Goal: Task Accomplishment & Management: Manage account settings

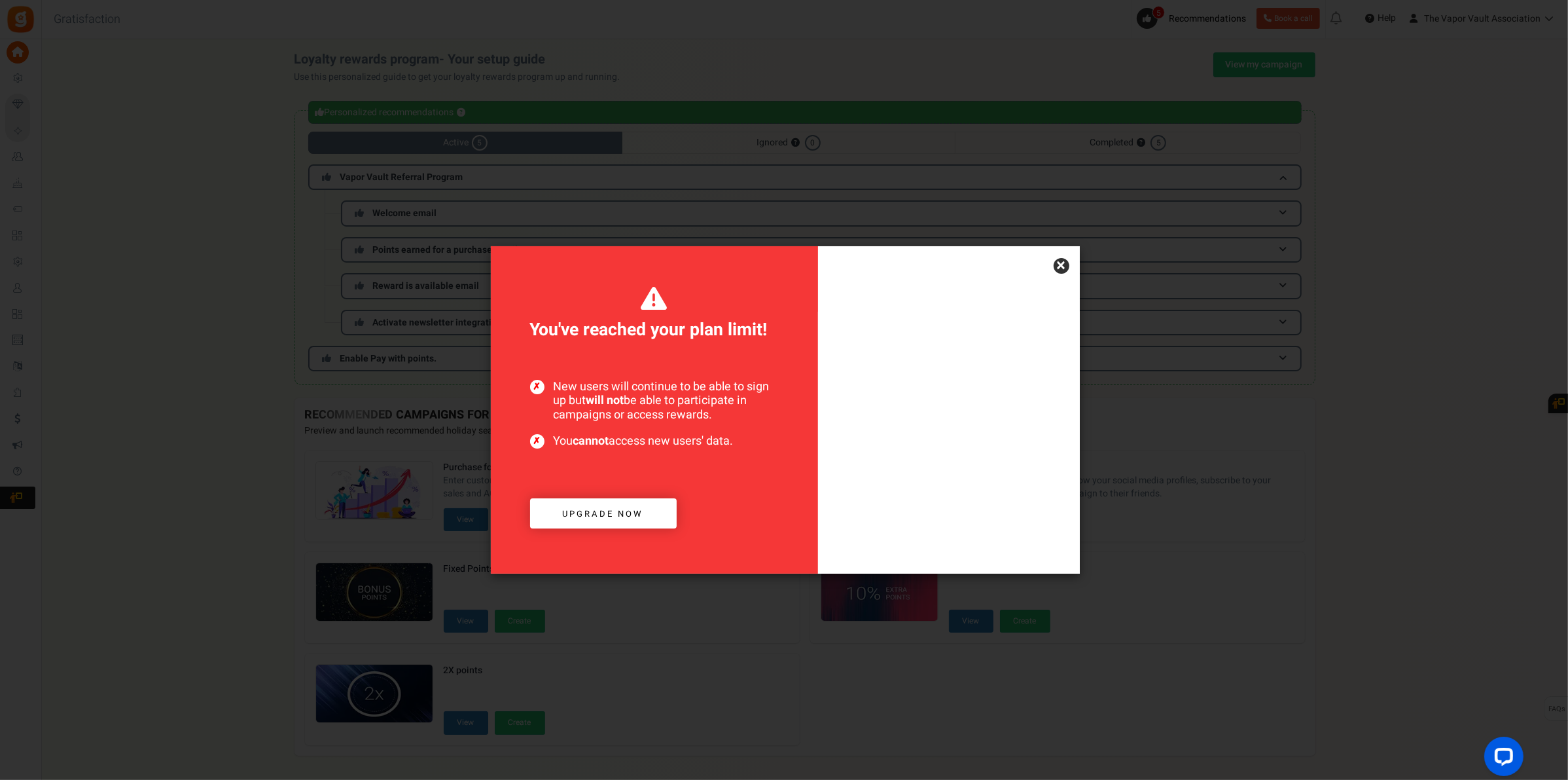
click at [1064, 264] on link "×" at bounding box center [1062, 266] width 16 height 16
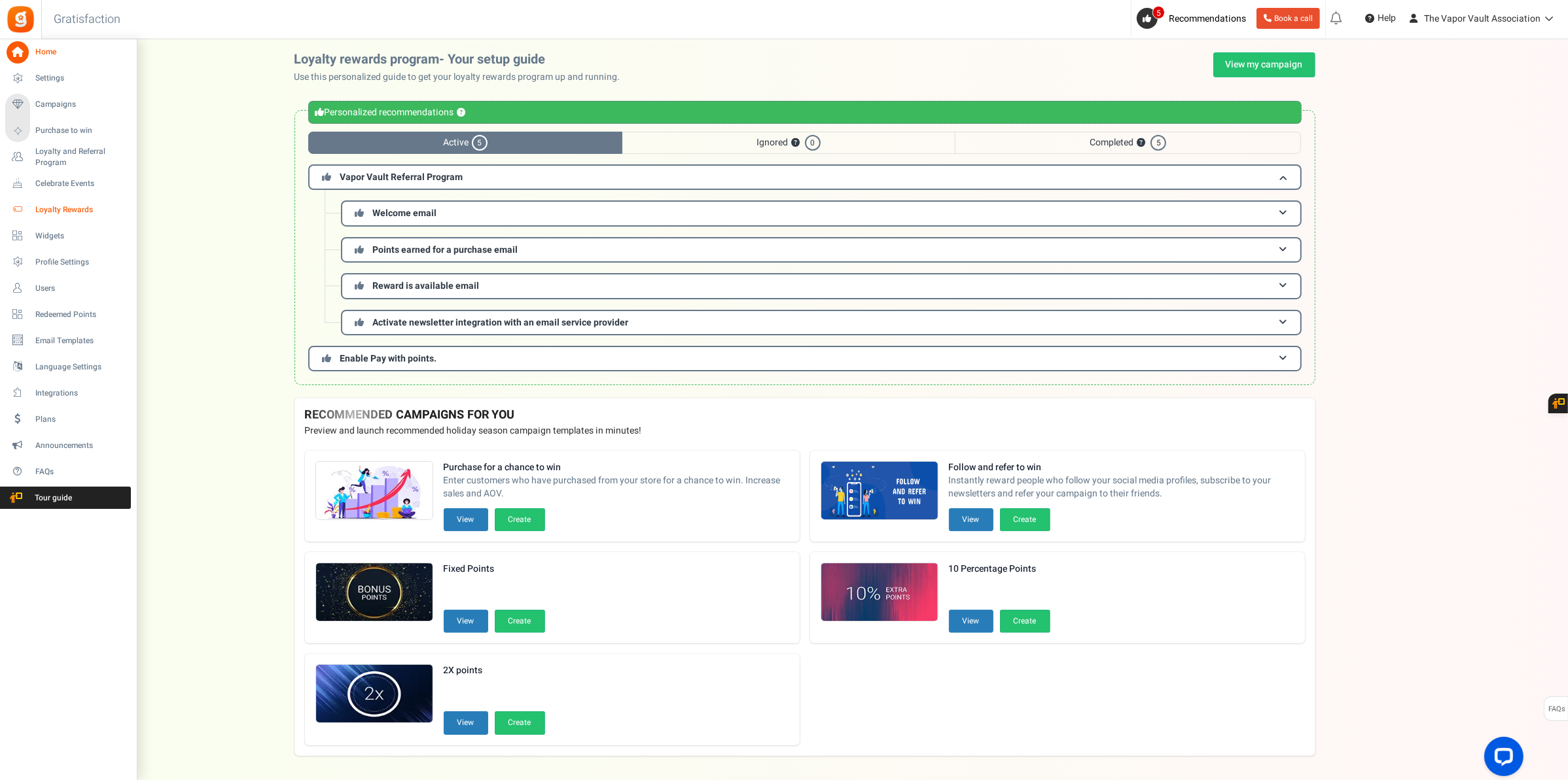
click at [43, 209] on span "Loyalty Rewards" at bounding box center [81, 210] width 91 height 11
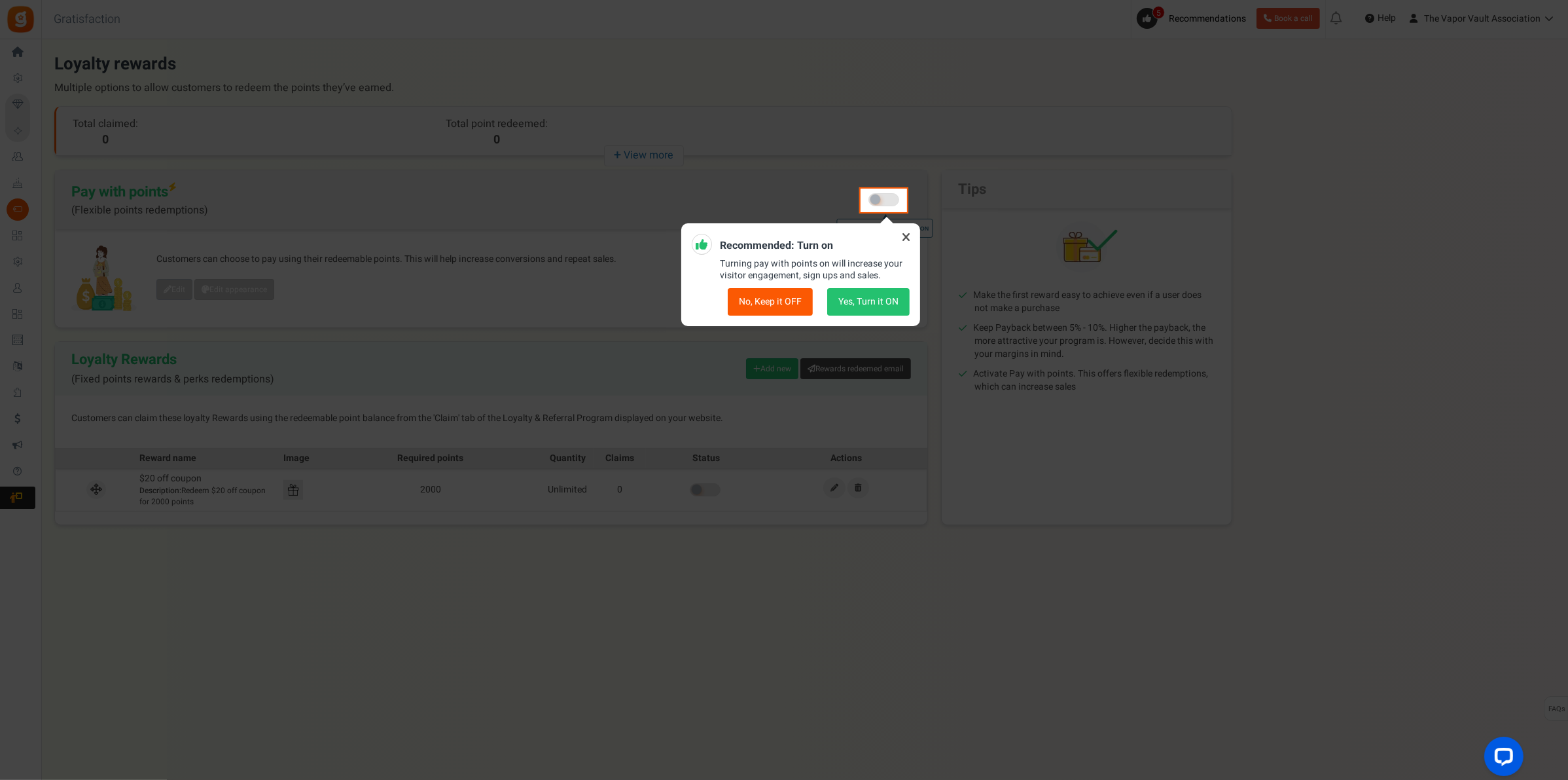
click at [910, 239] on icon at bounding box center [906, 237] width 21 height 21
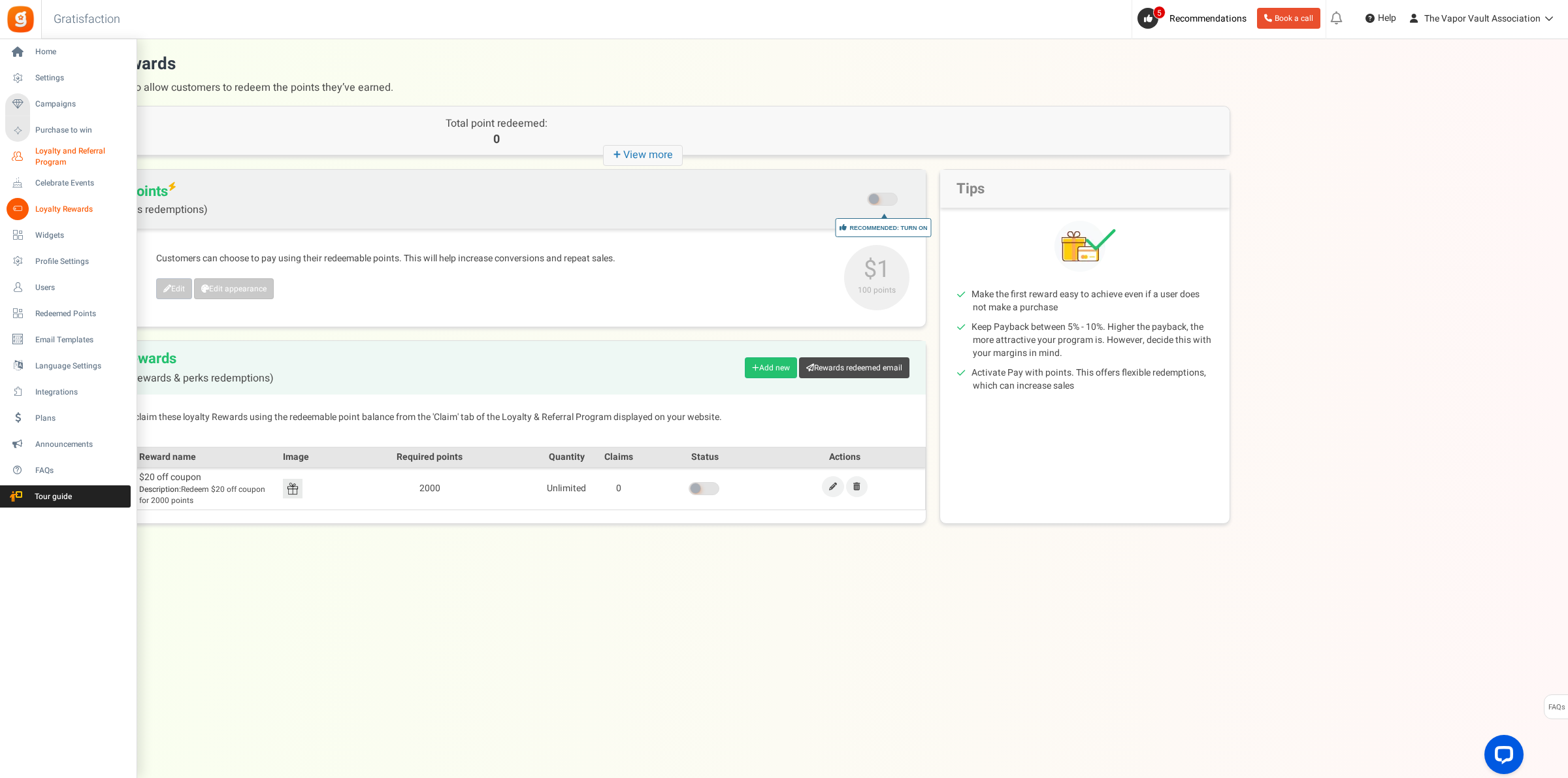
click at [70, 148] on span "Loyalty and Referral Program" at bounding box center [83, 156] width 95 height 22
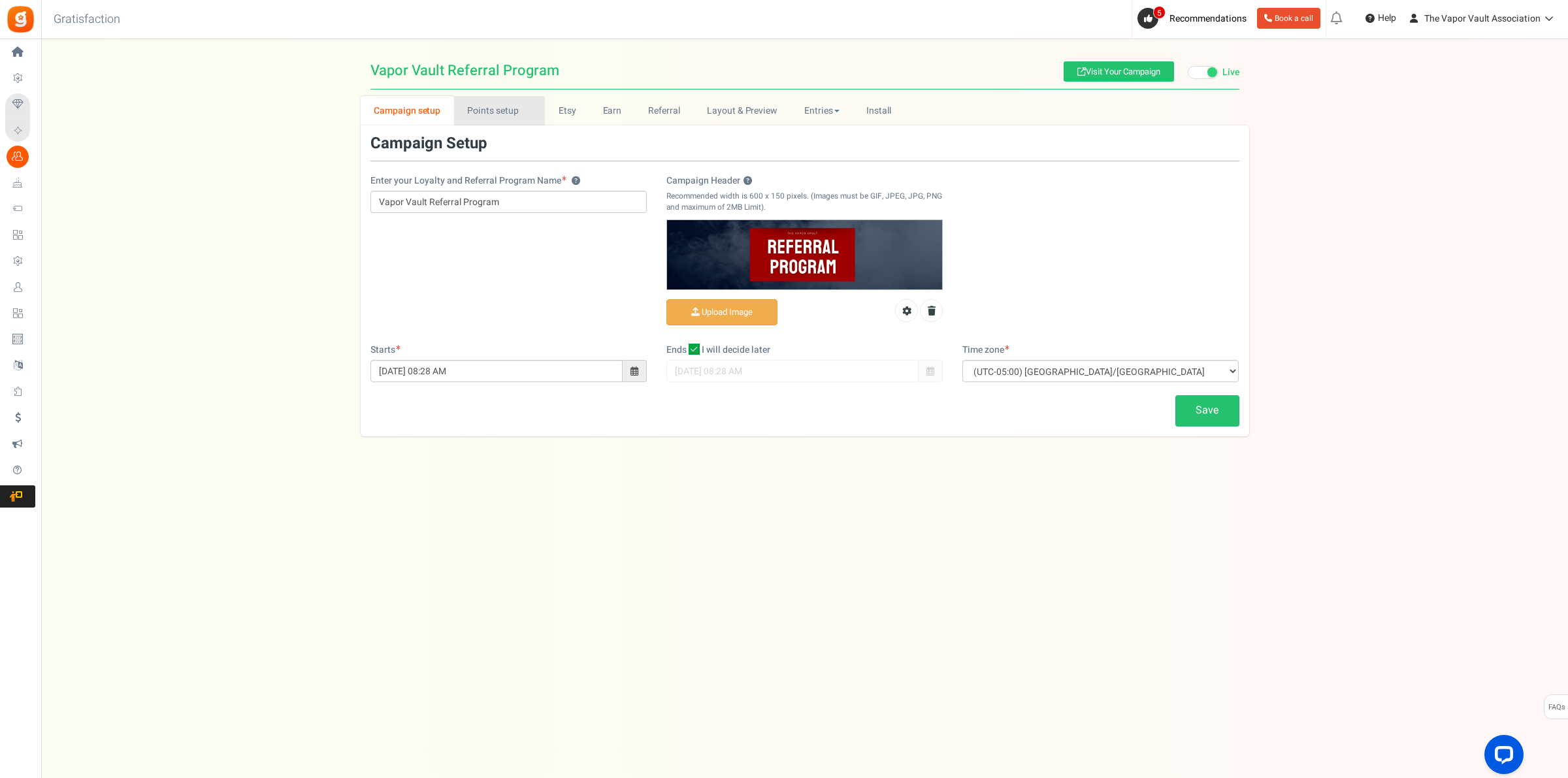
click at [511, 111] on link "Points setup New" at bounding box center [500, 110] width 91 height 29
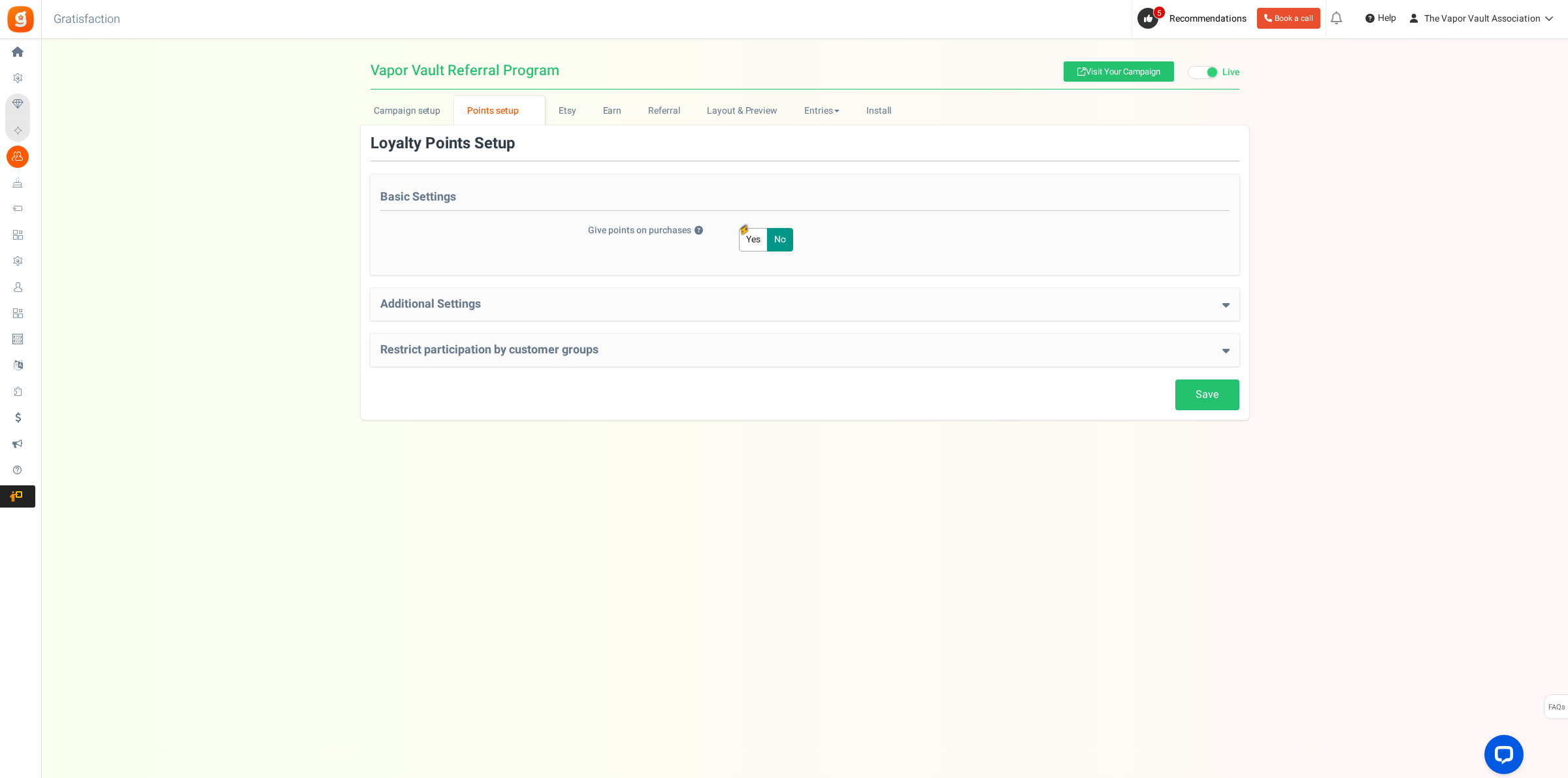
click at [598, 351] on h4 "Restrict participation by customer groups" at bounding box center [805, 351] width 850 height 13
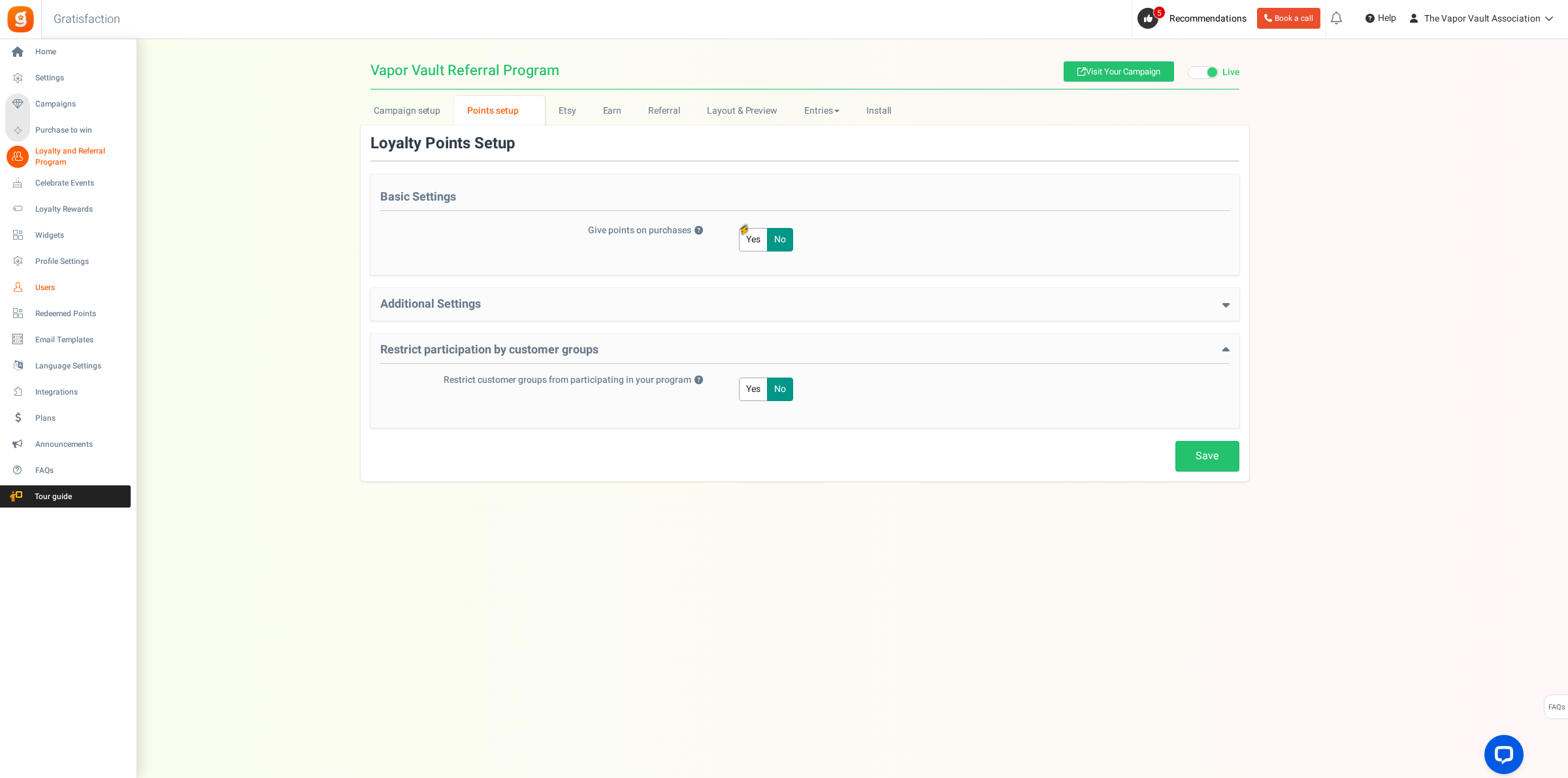
click at [48, 285] on span "Users" at bounding box center [81, 288] width 91 height 11
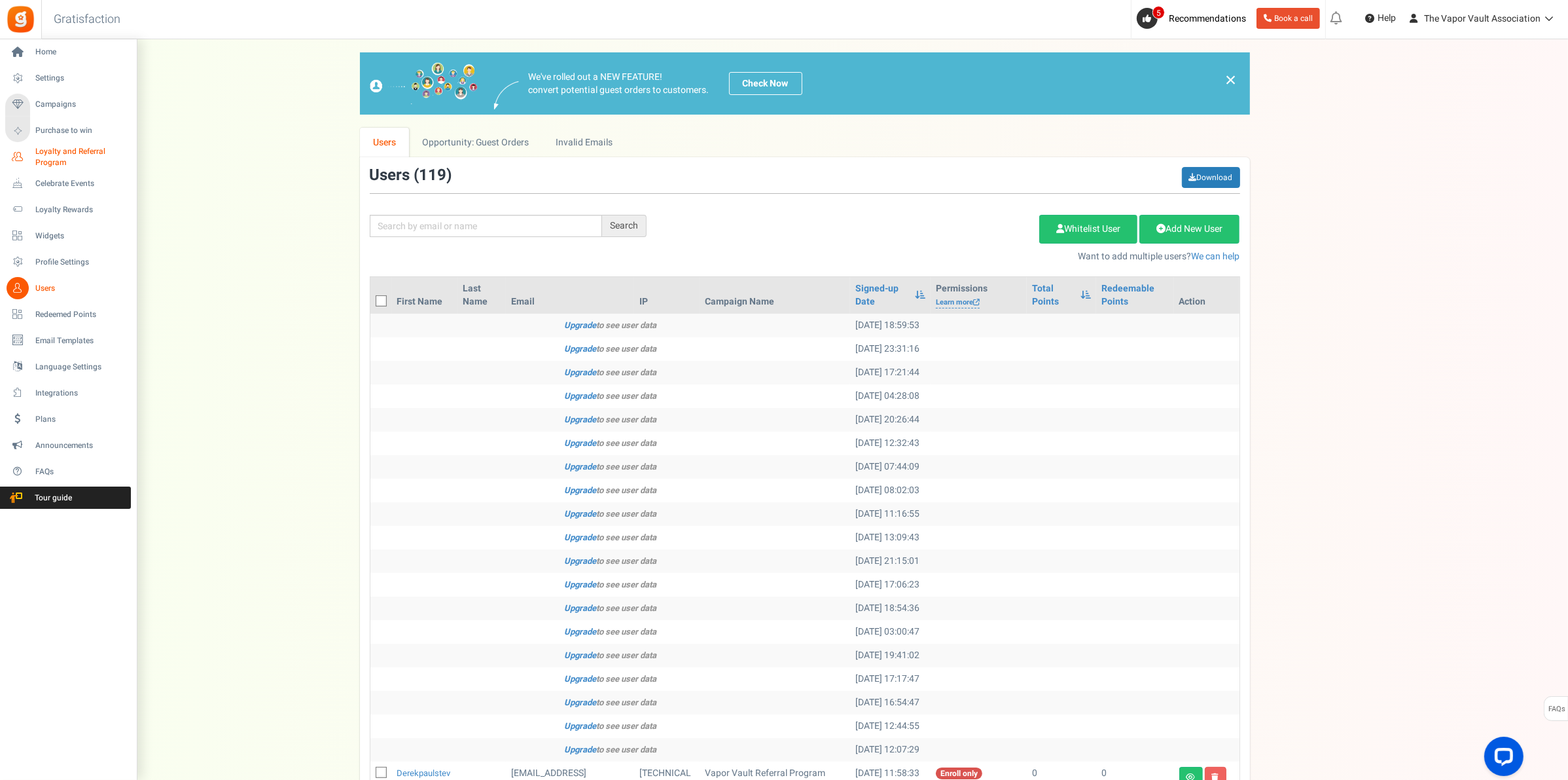
click at [58, 146] on span "Loyalty and Referral Program" at bounding box center [83, 156] width 95 height 22
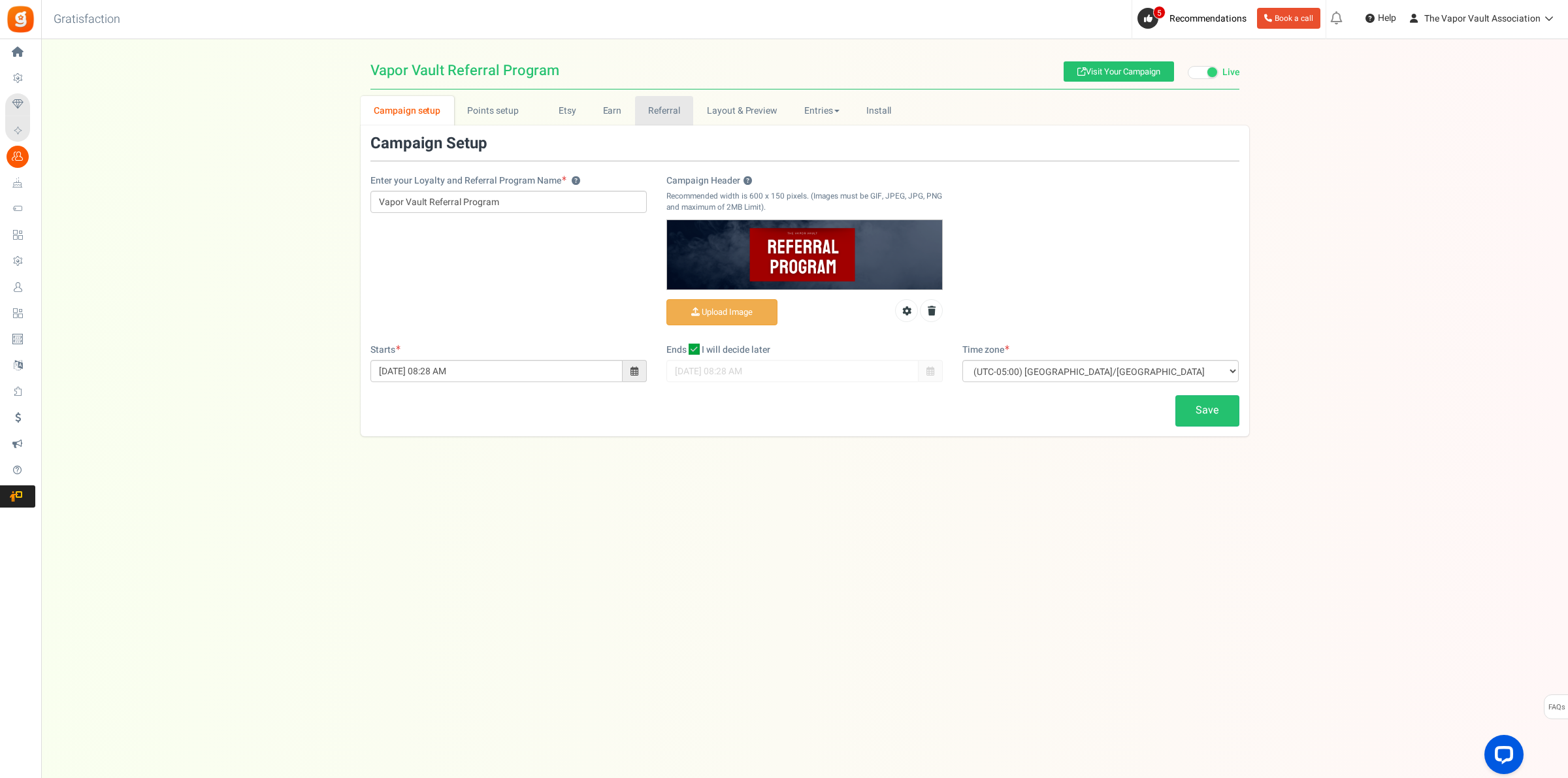
click at [683, 118] on link "Referral" at bounding box center [664, 110] width 59 height 29
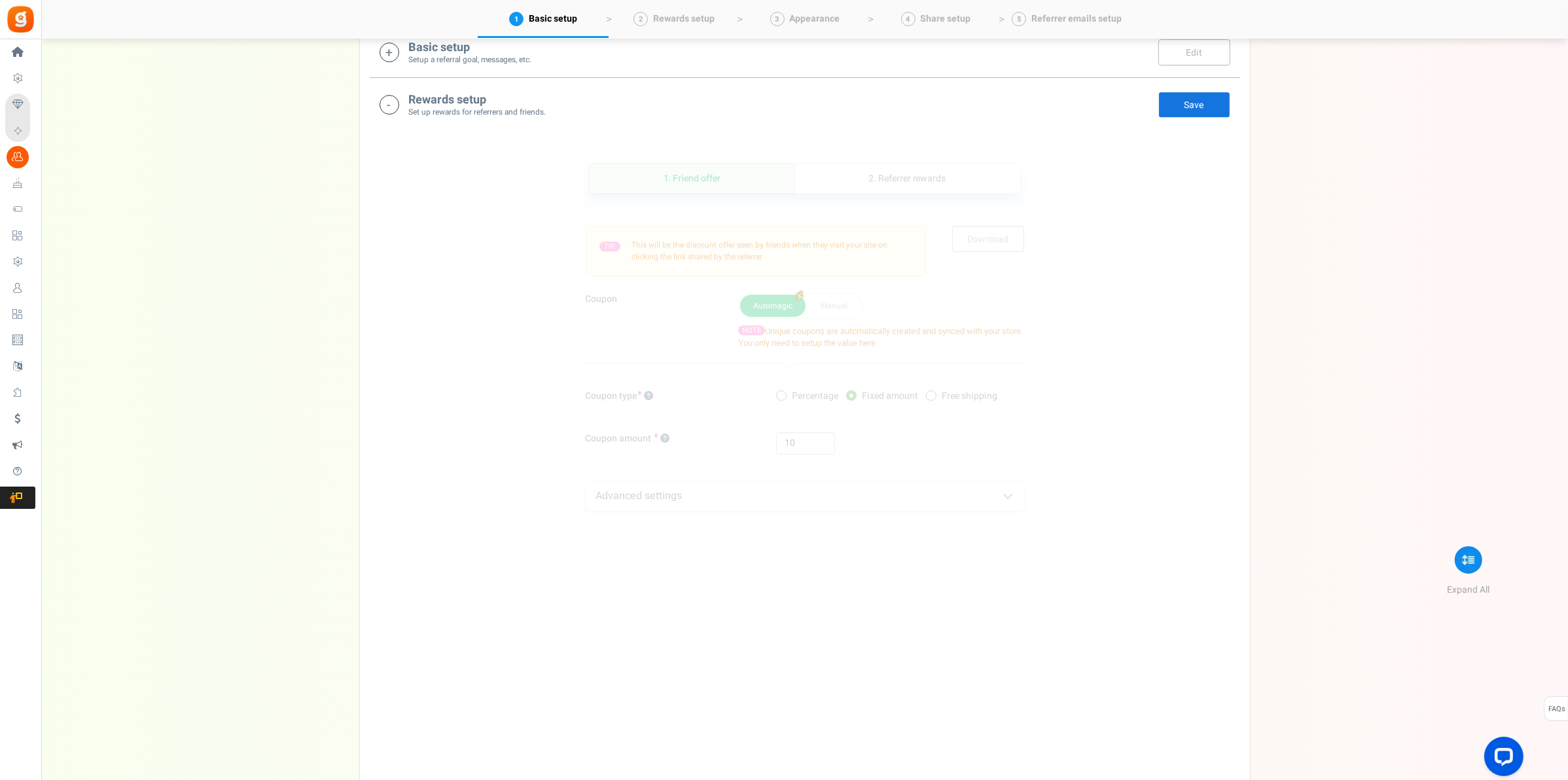
scroll to position [328, 0]
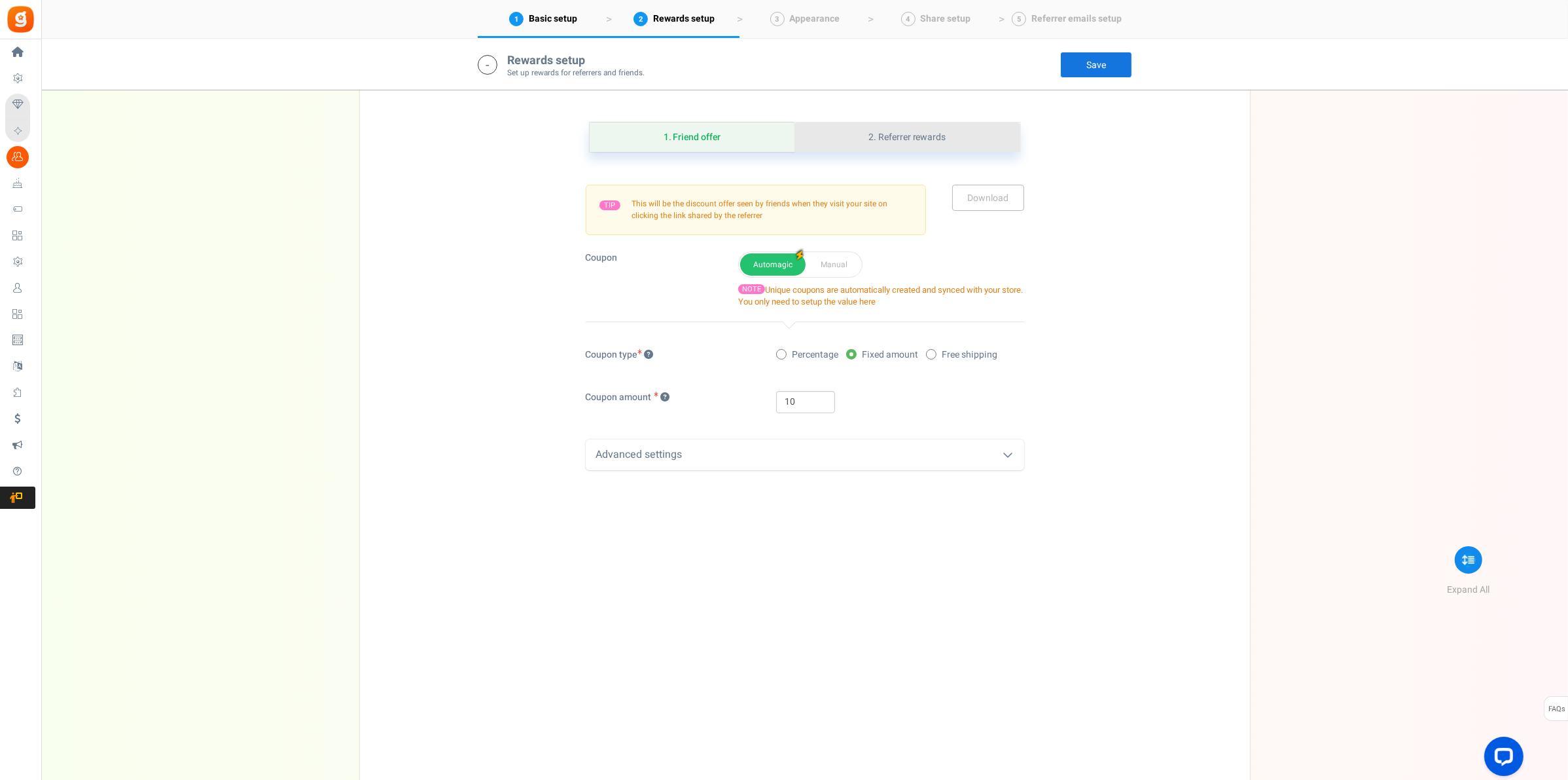
click at [901, 135] on link "2. Referrer rewards" at bounding box center [907, 137] width 226 height 30
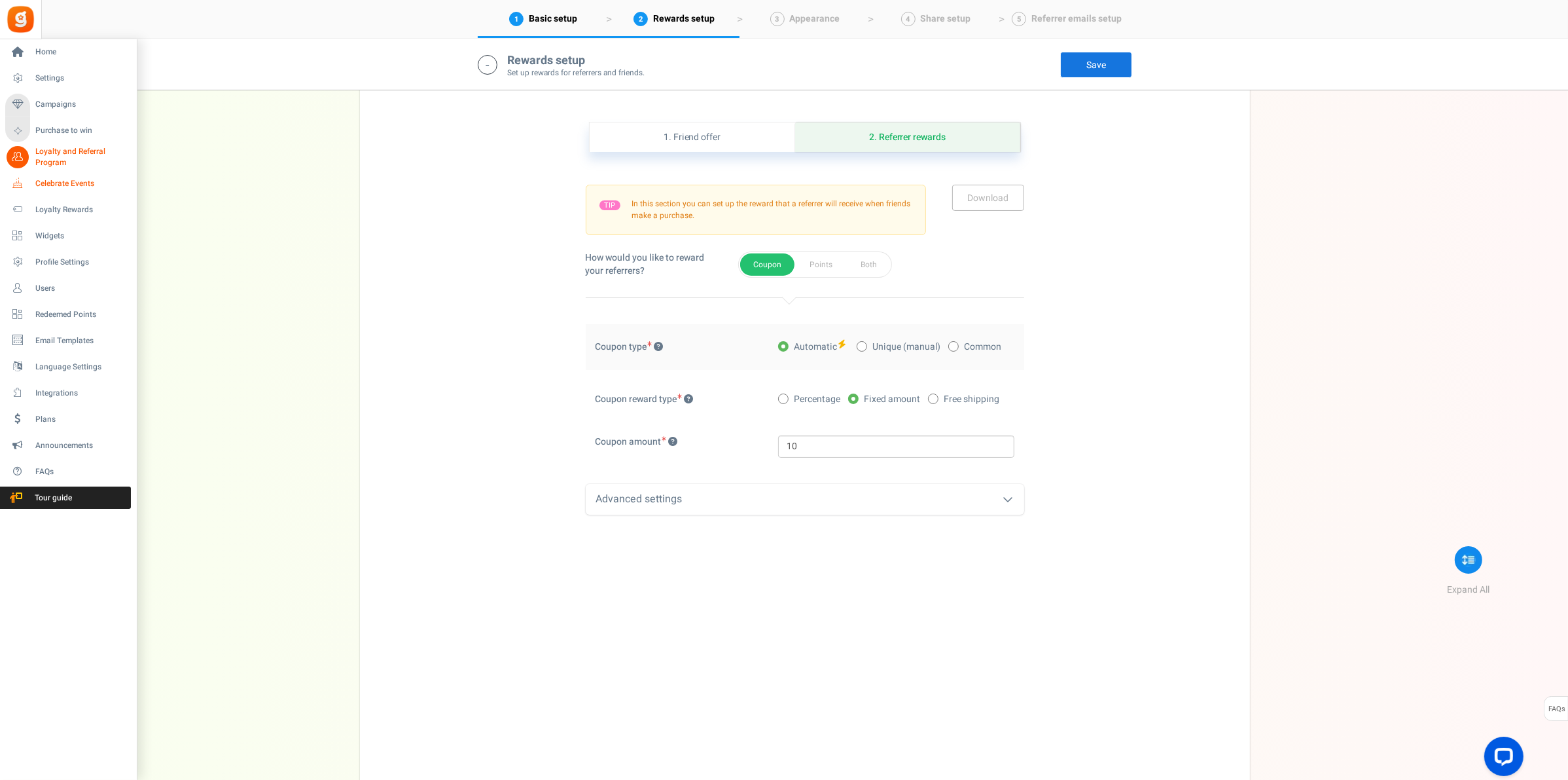
click at [66, 181] on span "Celebrate Events" at bounding box center [81, 184] width 91 height 11
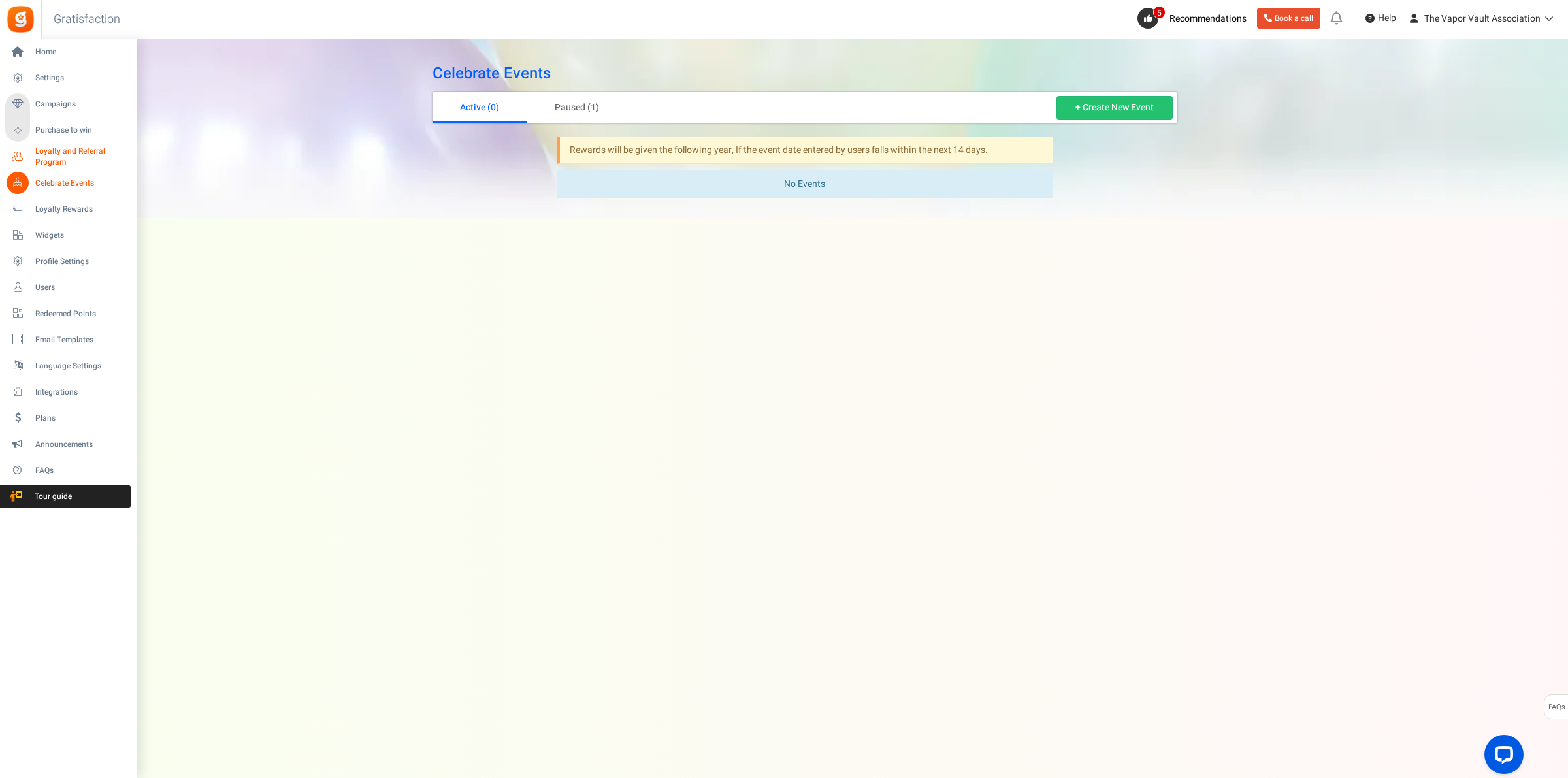
click at [40, 161] on span "Loyalty and Referral Program" at bounding box center [83, 156] width 95 height 22
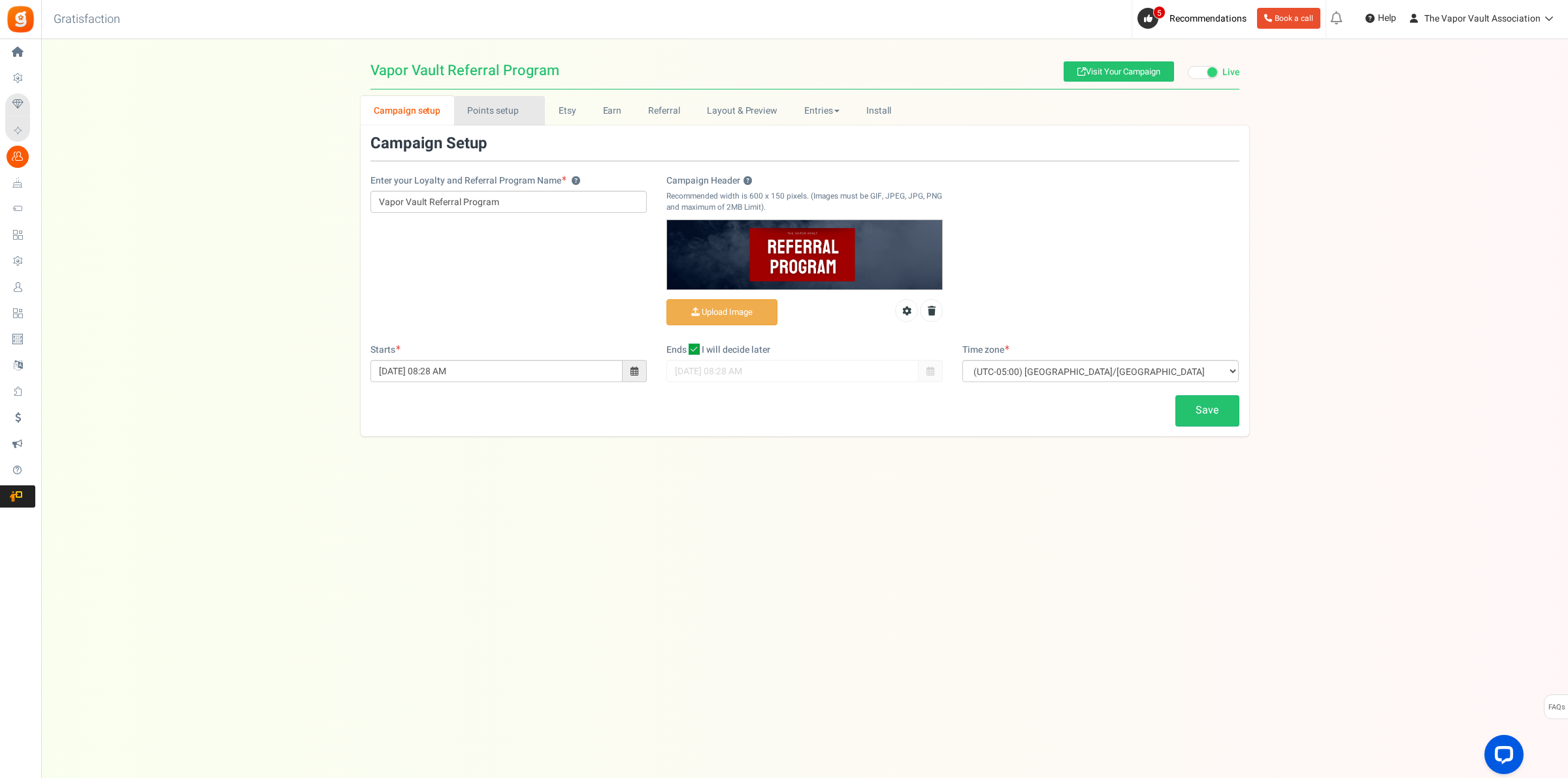
click at [530, 116] on link "Points setup New" at bounding box center [500, 110] width 91 height 29
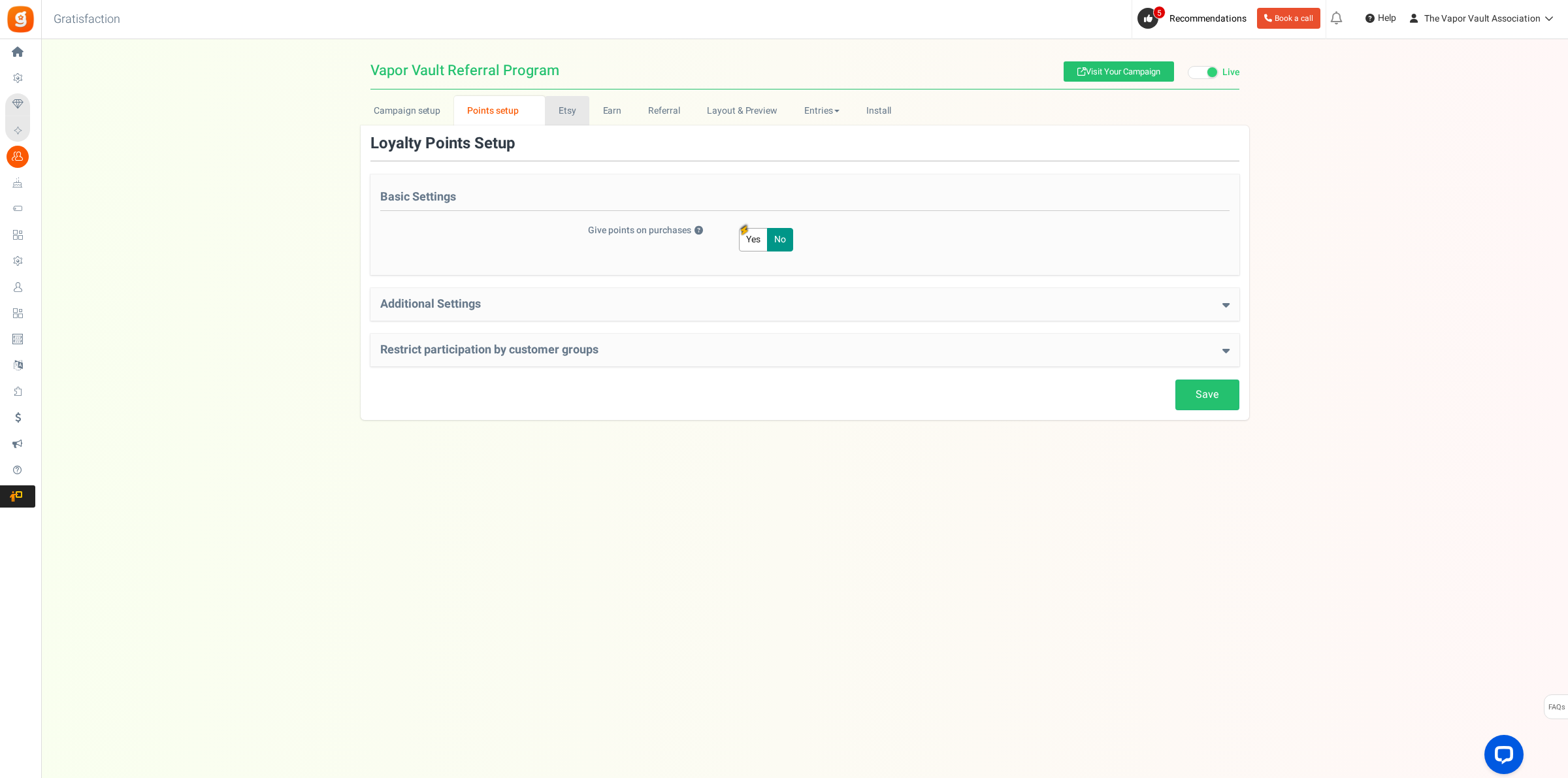
drag, startPoint x: 572, startPoint y: 109, endPoint x: 598, endPoint y: 126, distance: 31.1
click at [572, 108] on link "Etsy" at bounding box center [566, 110] width 45 height 29
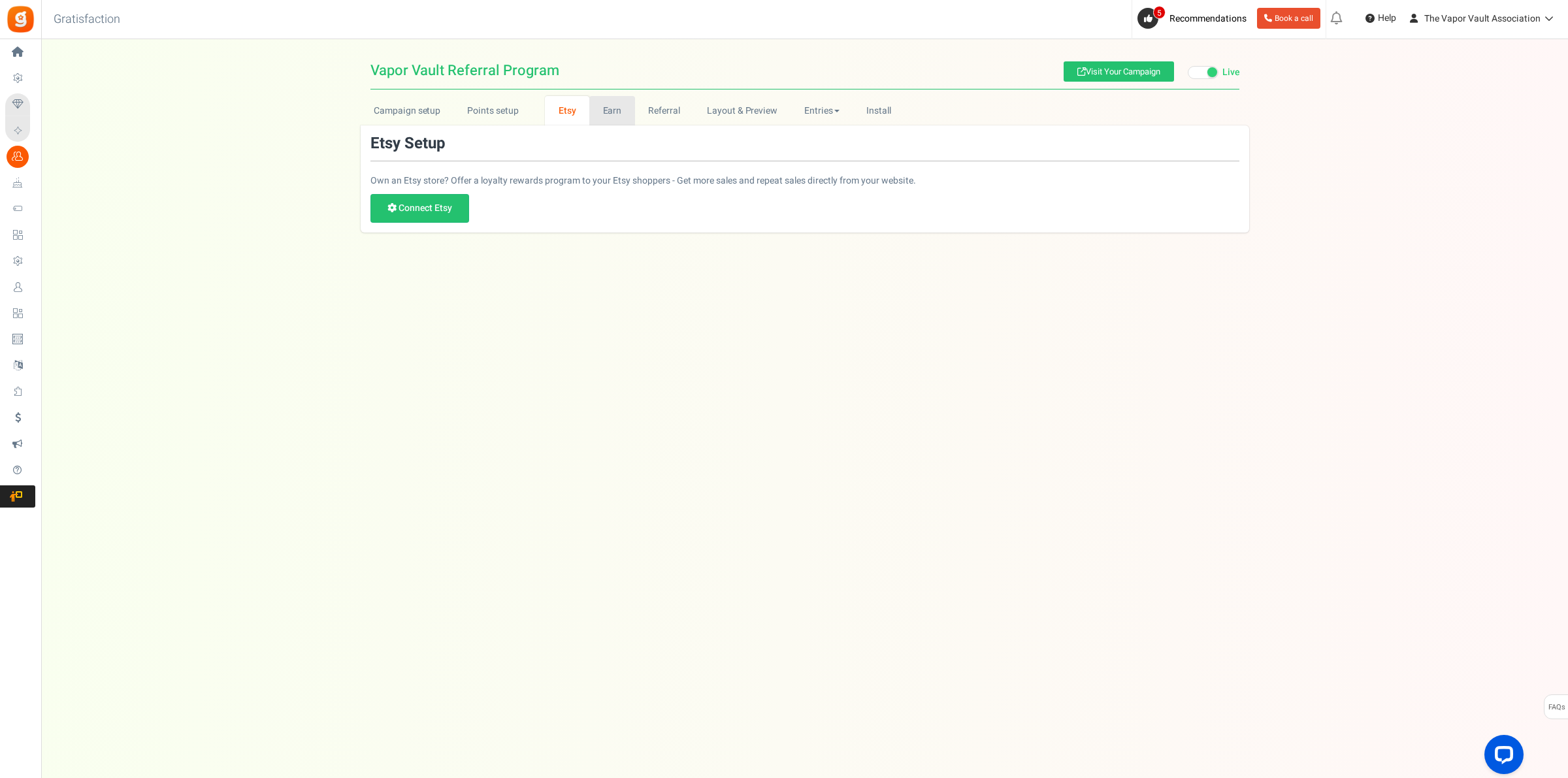
click at [618, 119] on link "Earn" at bounding box center [612, 110] width 46 height 29
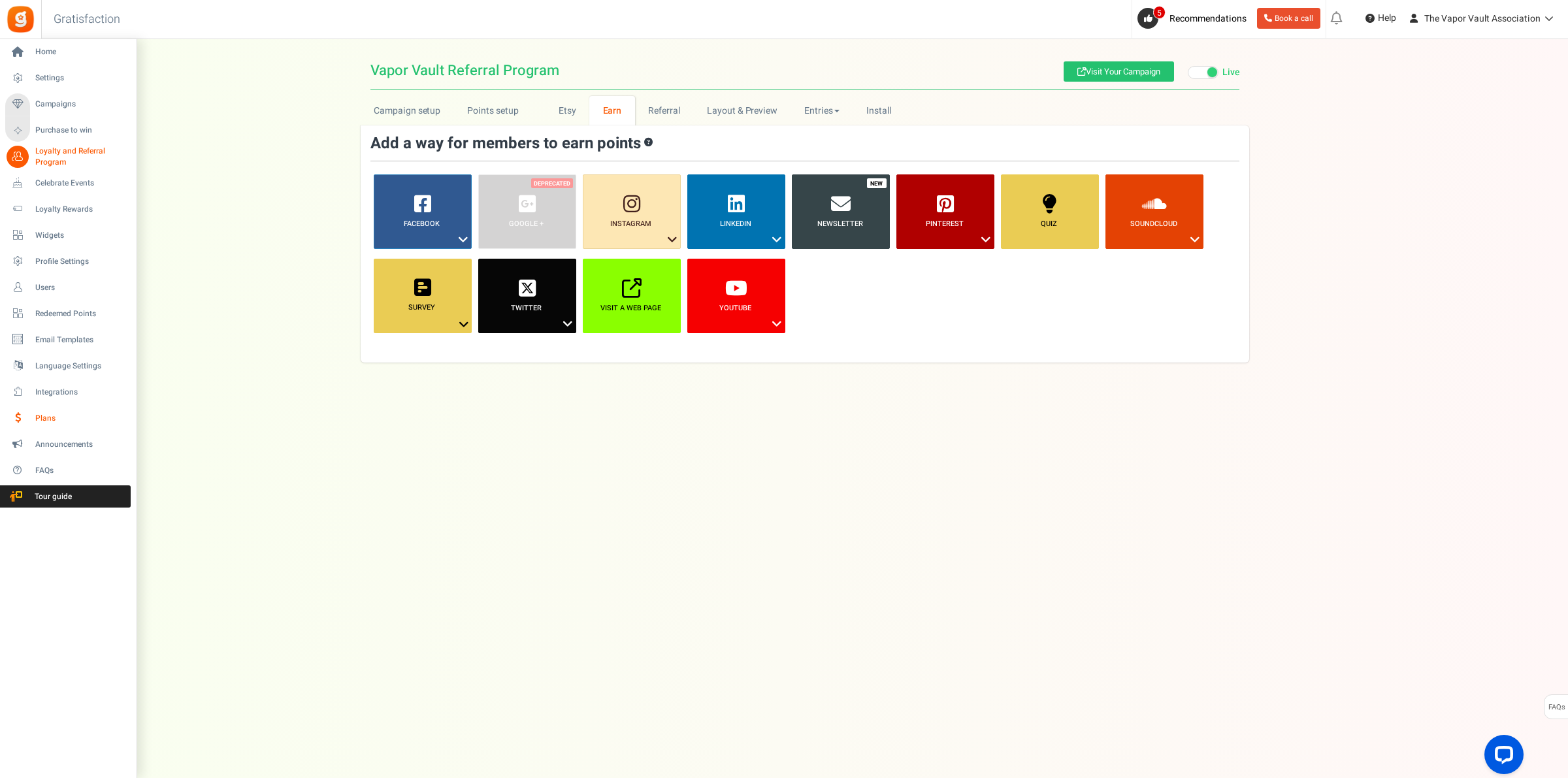
drag, startPoint x: 37, startPoint y: 405, endPoint x: 75, endPoint y: 407, distance: 38.1
click at [37, 405] on li "Plans" at bounding box center [67, 418] width 136 height 27
click at [36, 415] on span "Plans" at bounding box center [81, 419] width 91 height 11
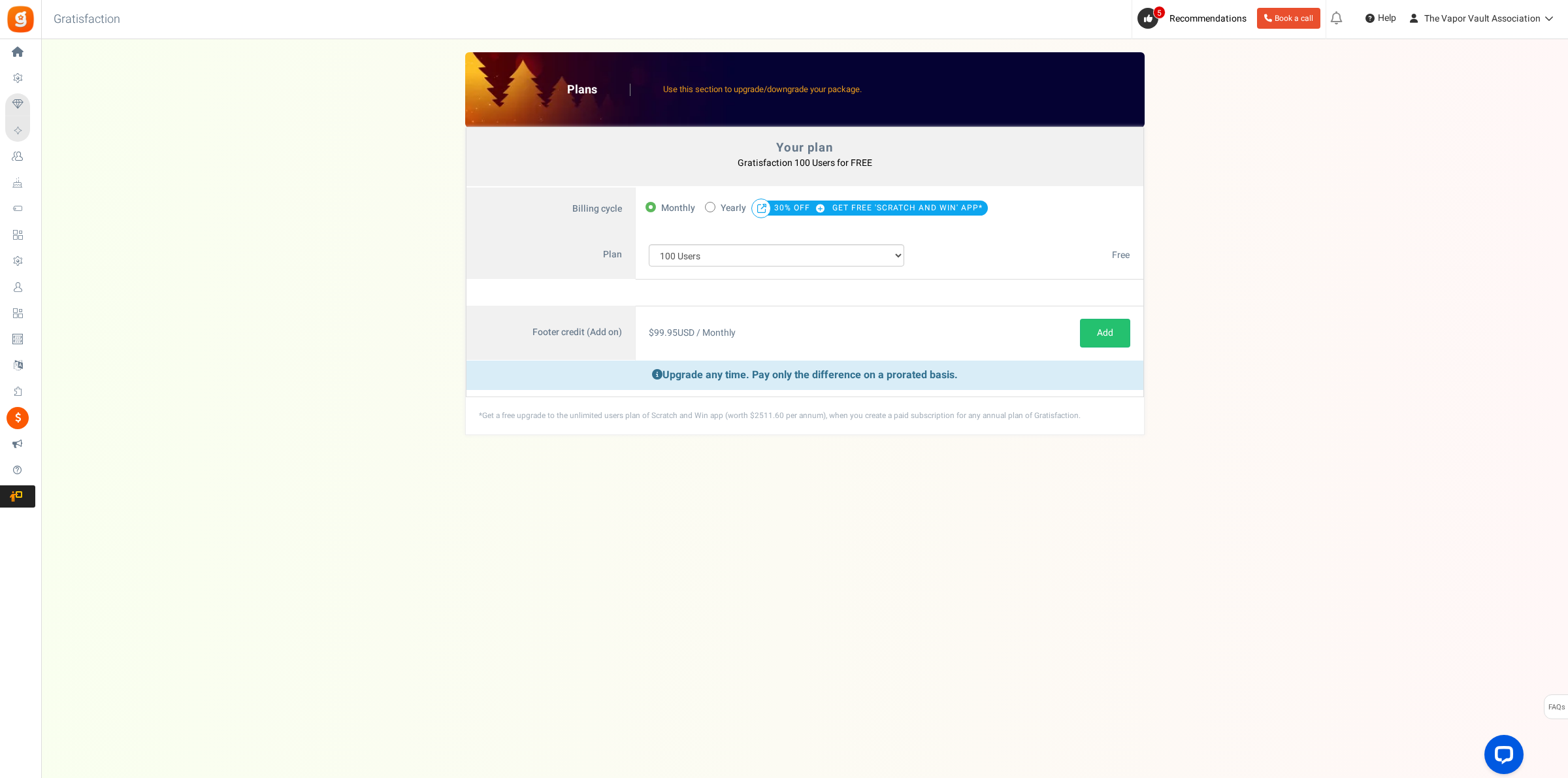
click at [730, 210] on span "Yearly" at bounding box center [733, 208] width 26 height 18
click at [714, 210] on input "50% OFF Limited time offer! Yearly 30% OFF GET FREE 'SCRATCH AND WIN' APP*" at bounding box center [709, 205] width 9 height 9
radio input "true"
click at [739, 261] on select "100 Users 200 Users 500 Users 1000 Users 2000 Users 3000 Users 4000 Users 5000 …" at bounding box center [777, 255] width 257 height 22
select select "883"
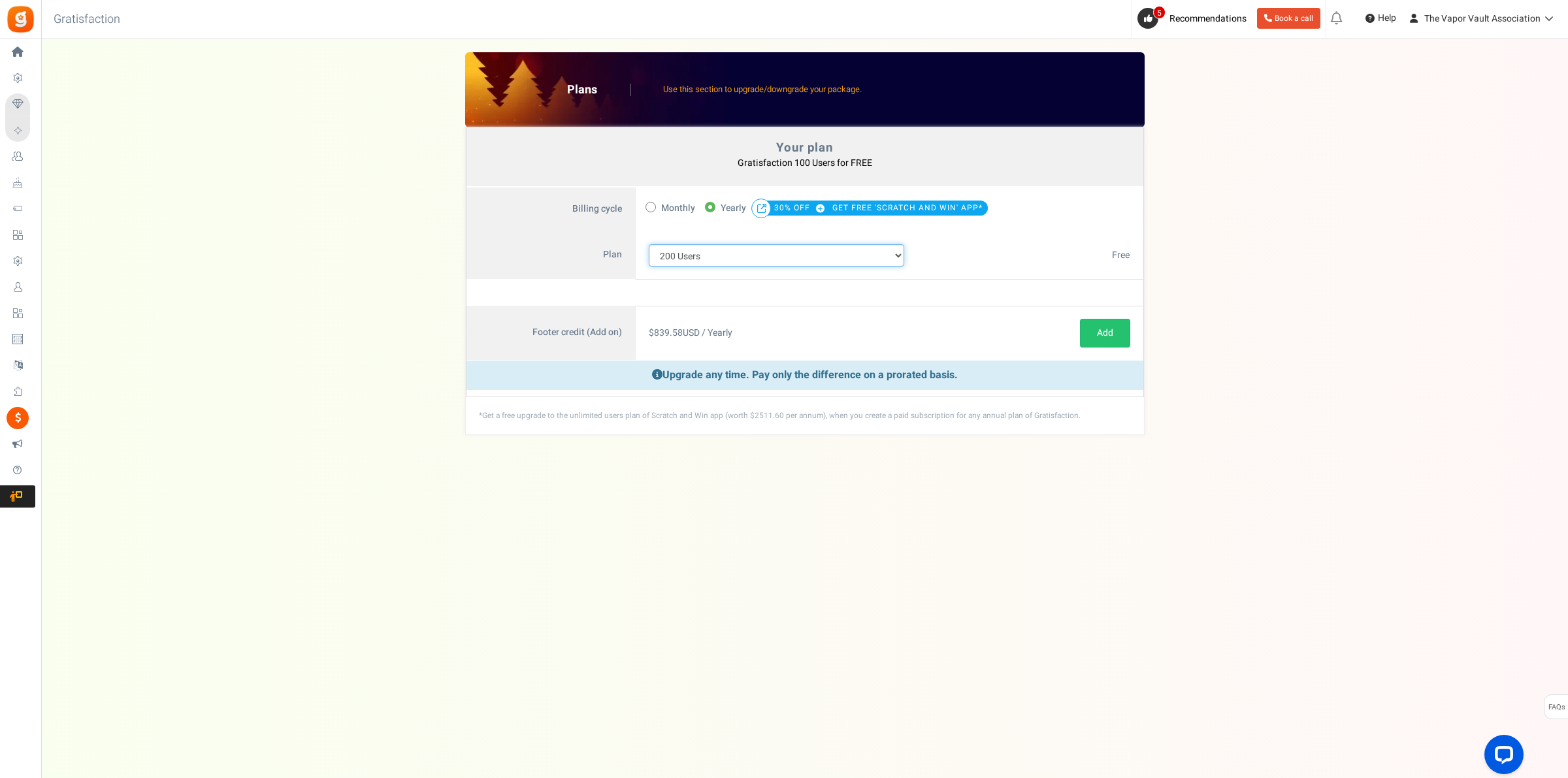
click at [649, 245] on select "100 Users 200 Users 500 Users 1000 Users 2000 Users 3000 Users 4000 Users 5000 …" at bounding box center [777, 255] width 257 height 22
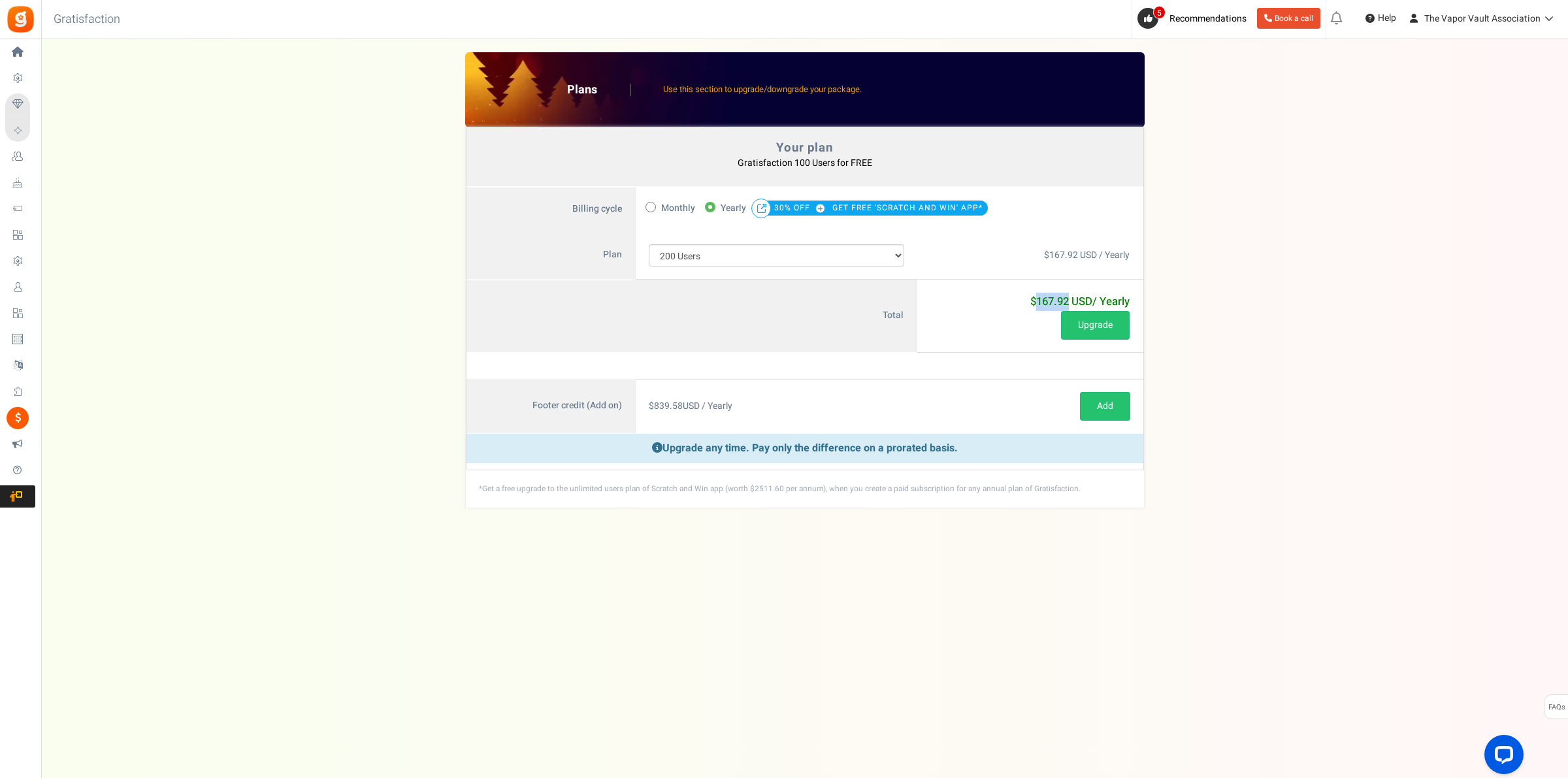
drag, startPoint x: 1032, startPoint y: 305, endPoint x: 1065, endPoint y: 304, distance: 33.0
click at [1065, 304] on b "$167.92 USD / Yearly" at bounding box center [1080, 301] width 100 height 16
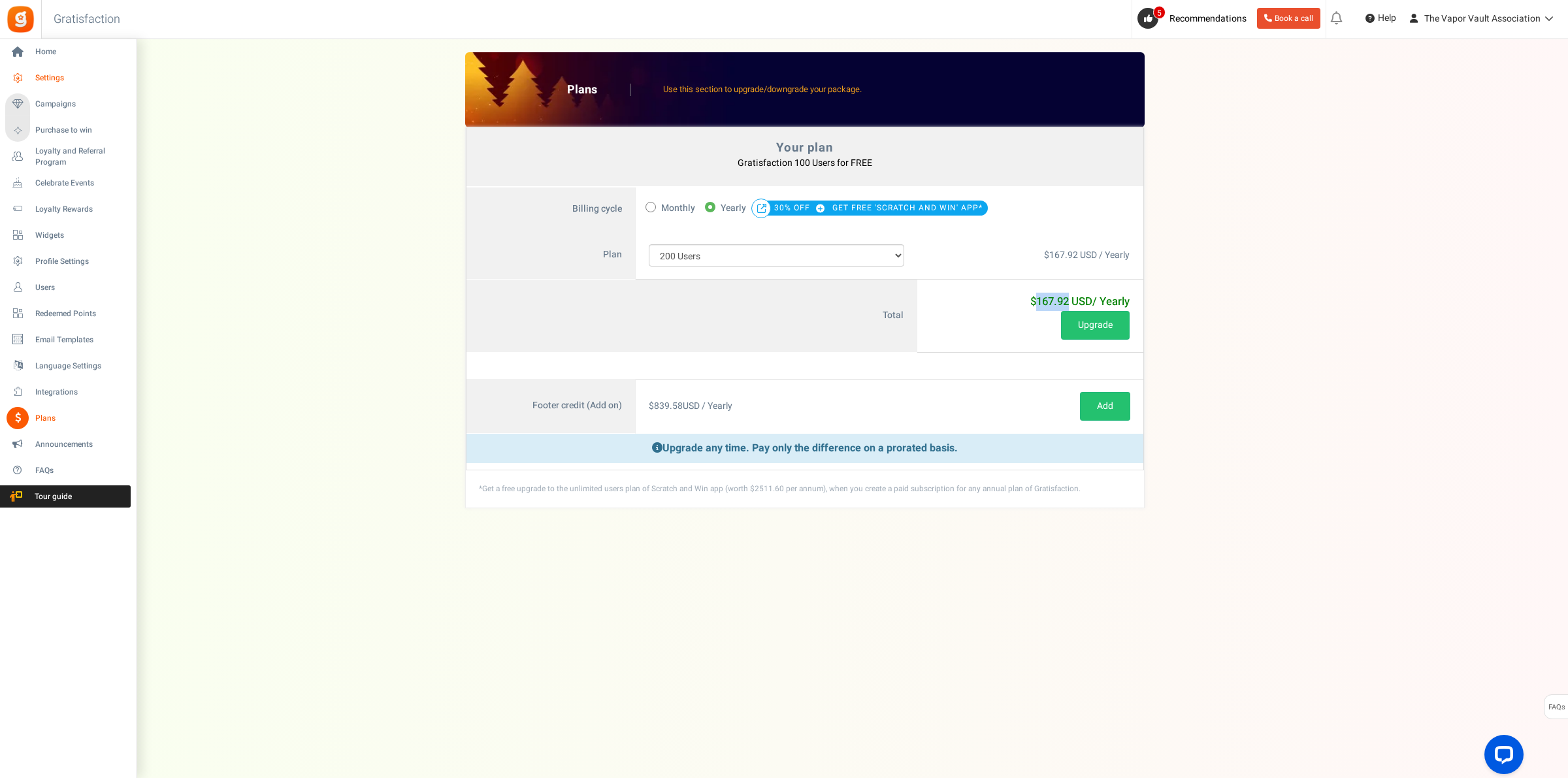
click at [54, 74] on span "Settings" at bounding box center [81, 78] width 91 height 11
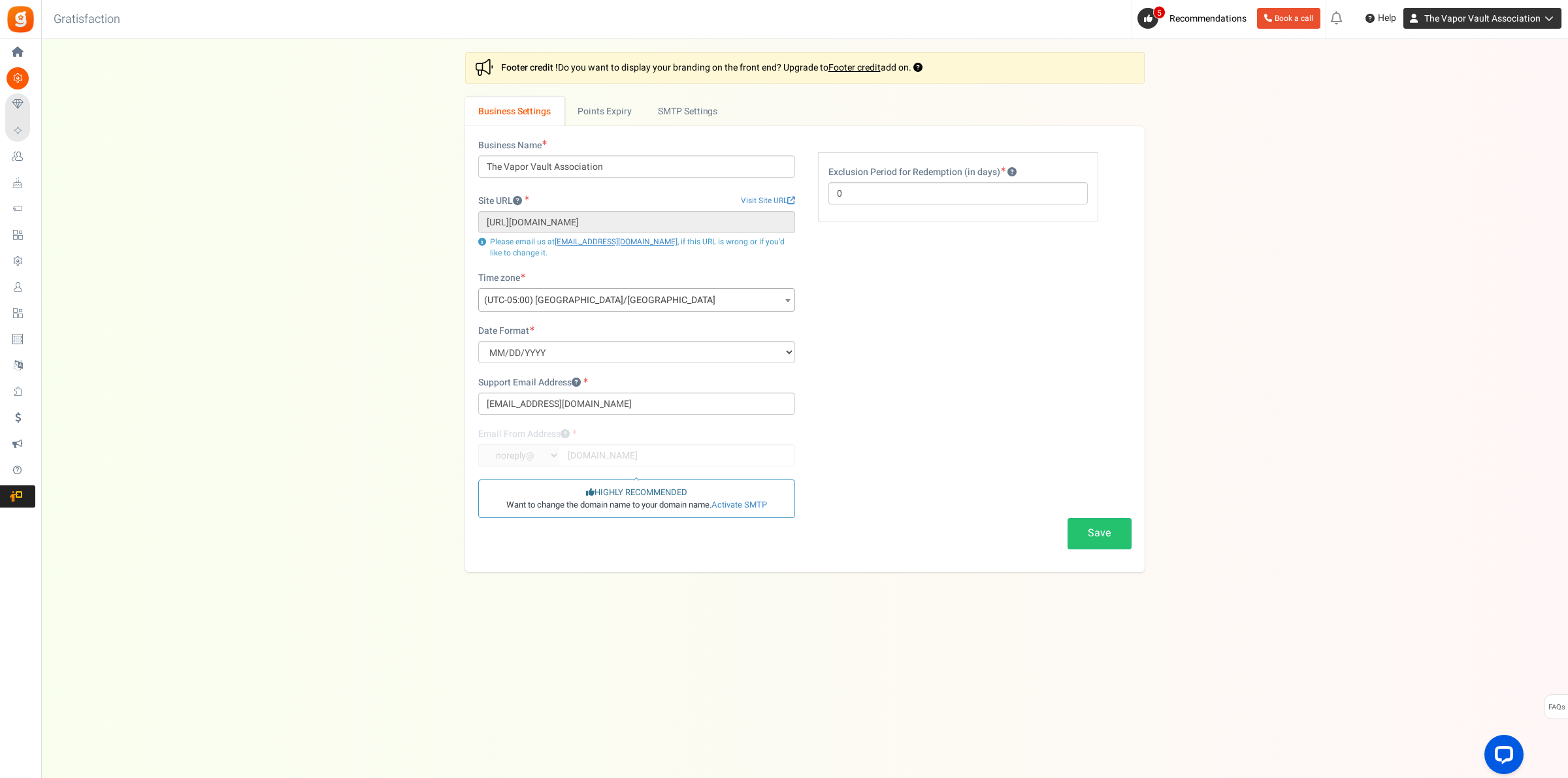
click at [1252, 11] on span "The Vapor Vault Association" at bounding box center [1482, 18] width 116 height 13
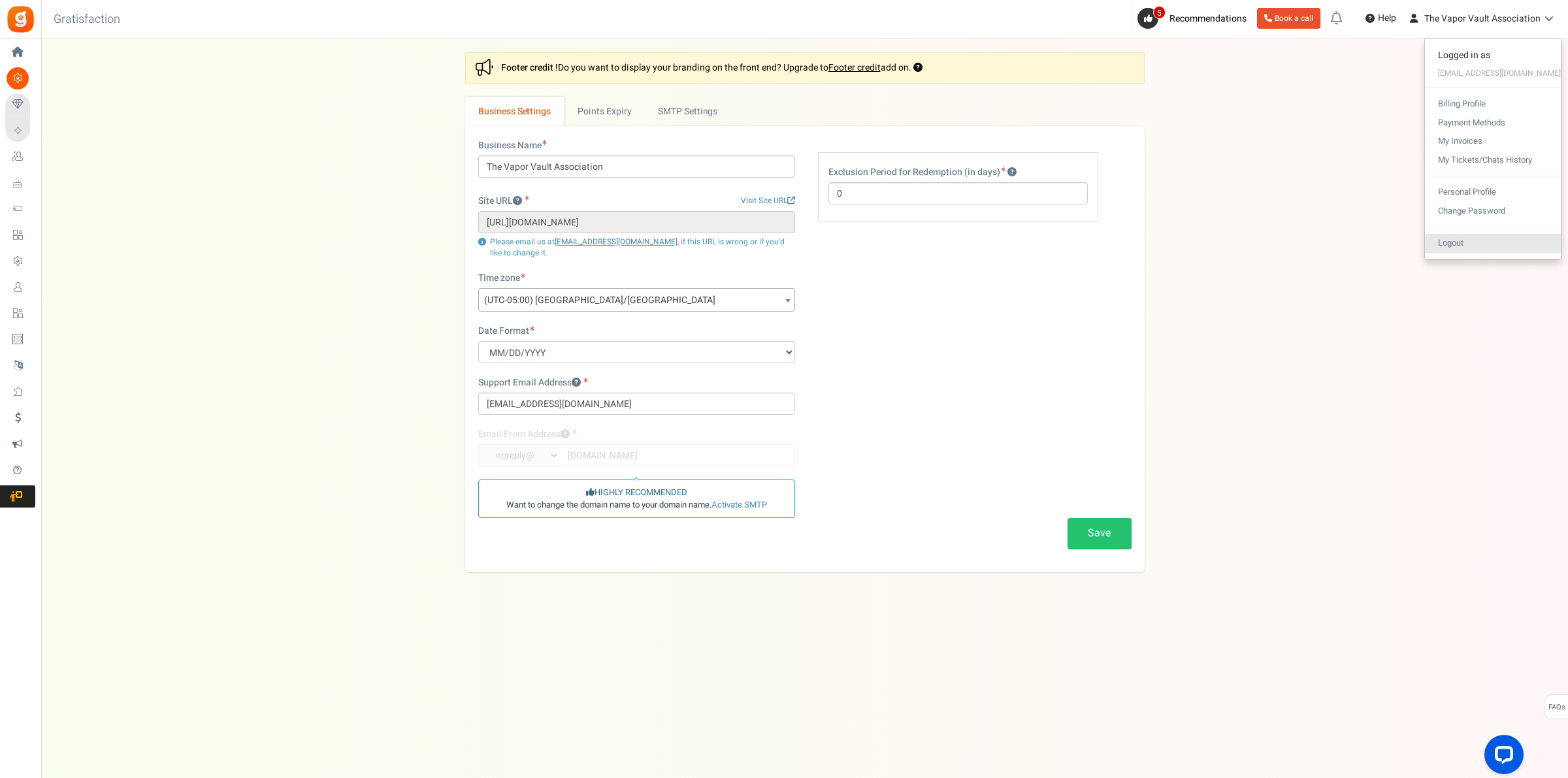
click at [1252, 248] on link "Logout" at bounding box center [1493, 243] width 136 height 19
